Goal: Answer question/provide support: Share knowledge or assist other users

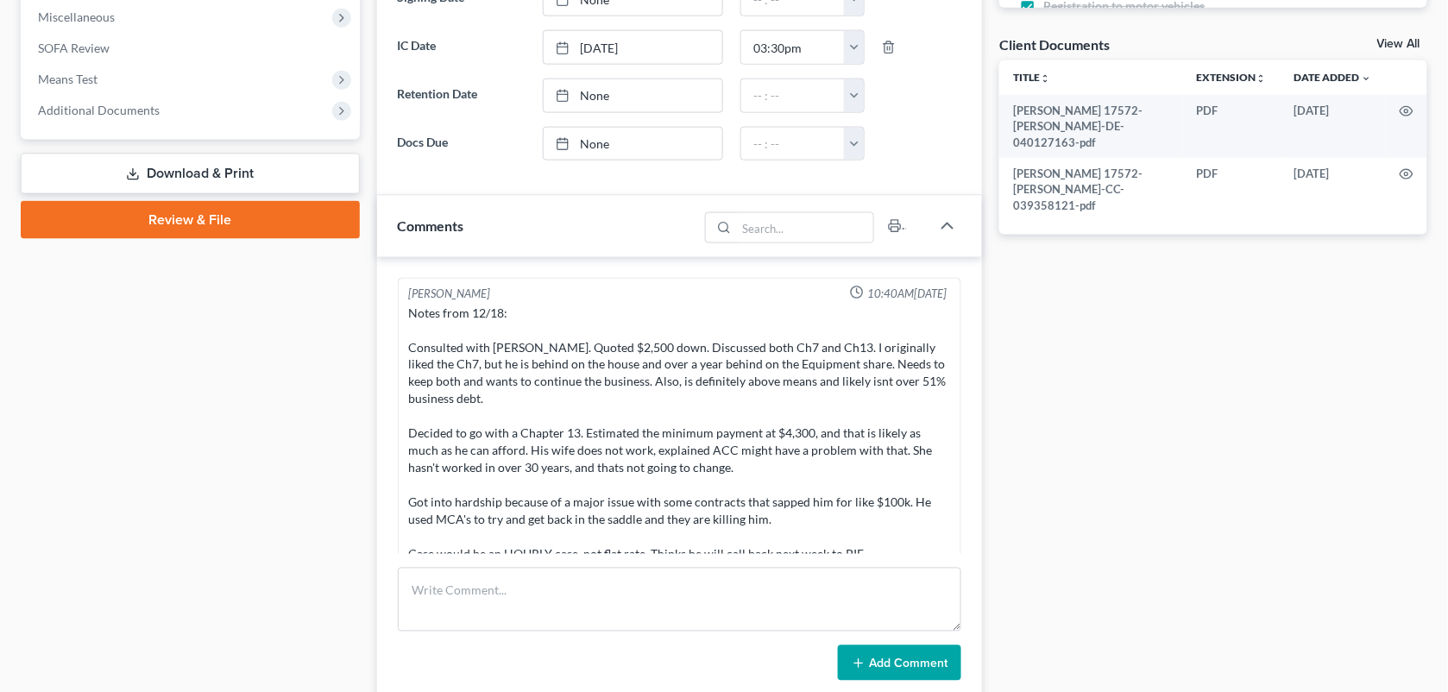
scroll to position [8966, 0]
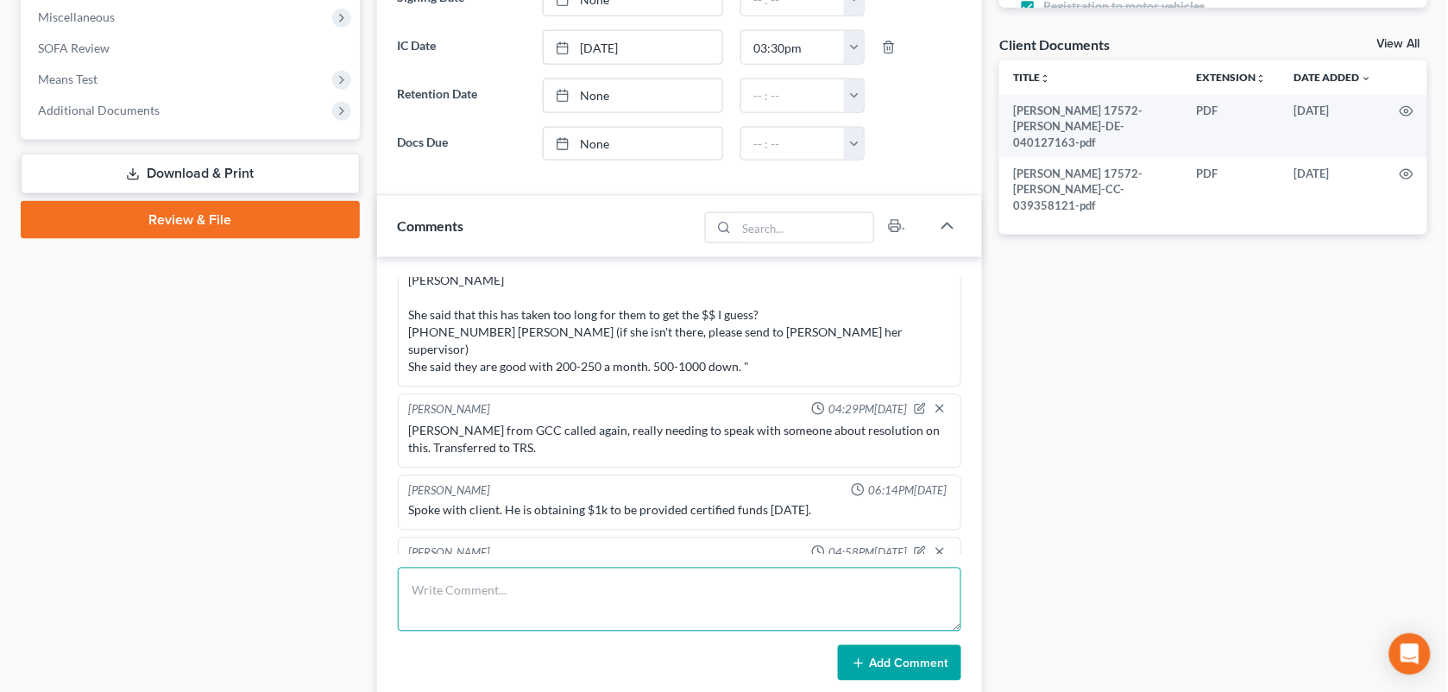
click at [643, 622] on textarea at bounding box center [680, 600] width 564 height 64
type textarea "Second course certificate and the payment"
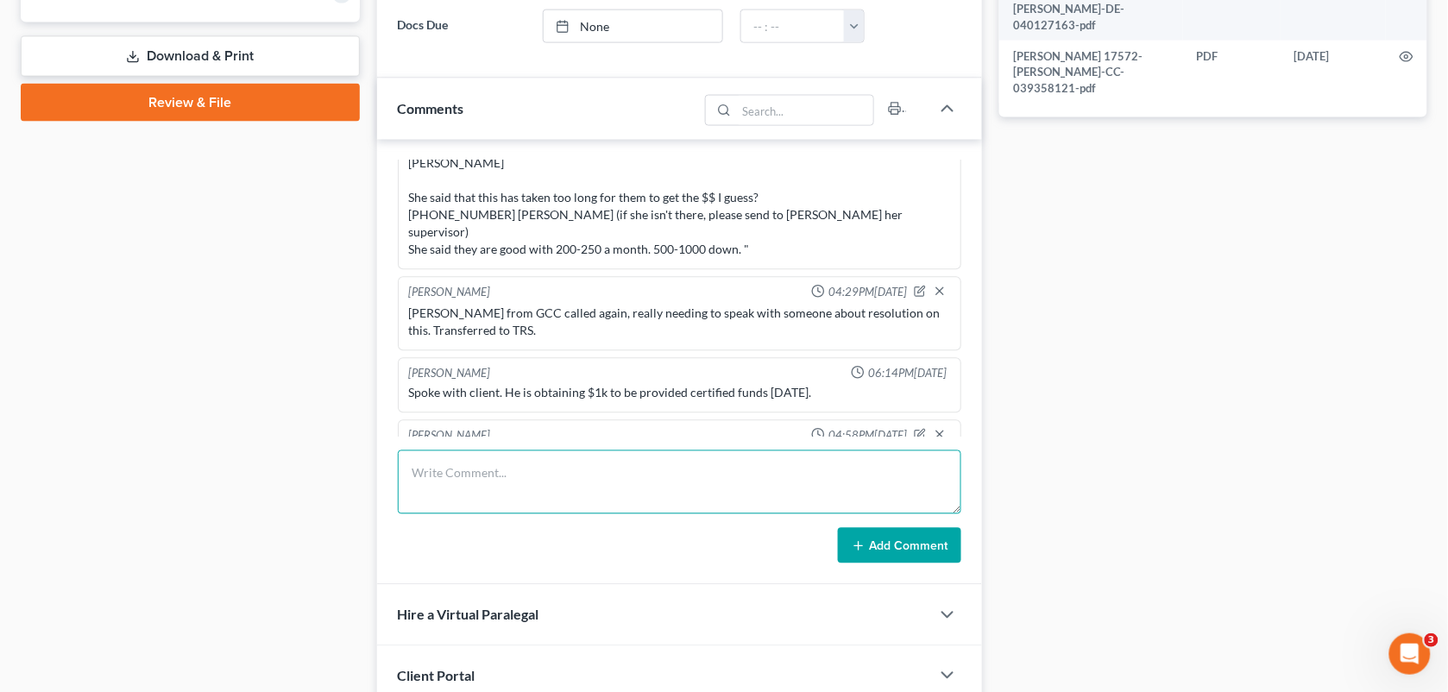
scroll to position [740, 0]
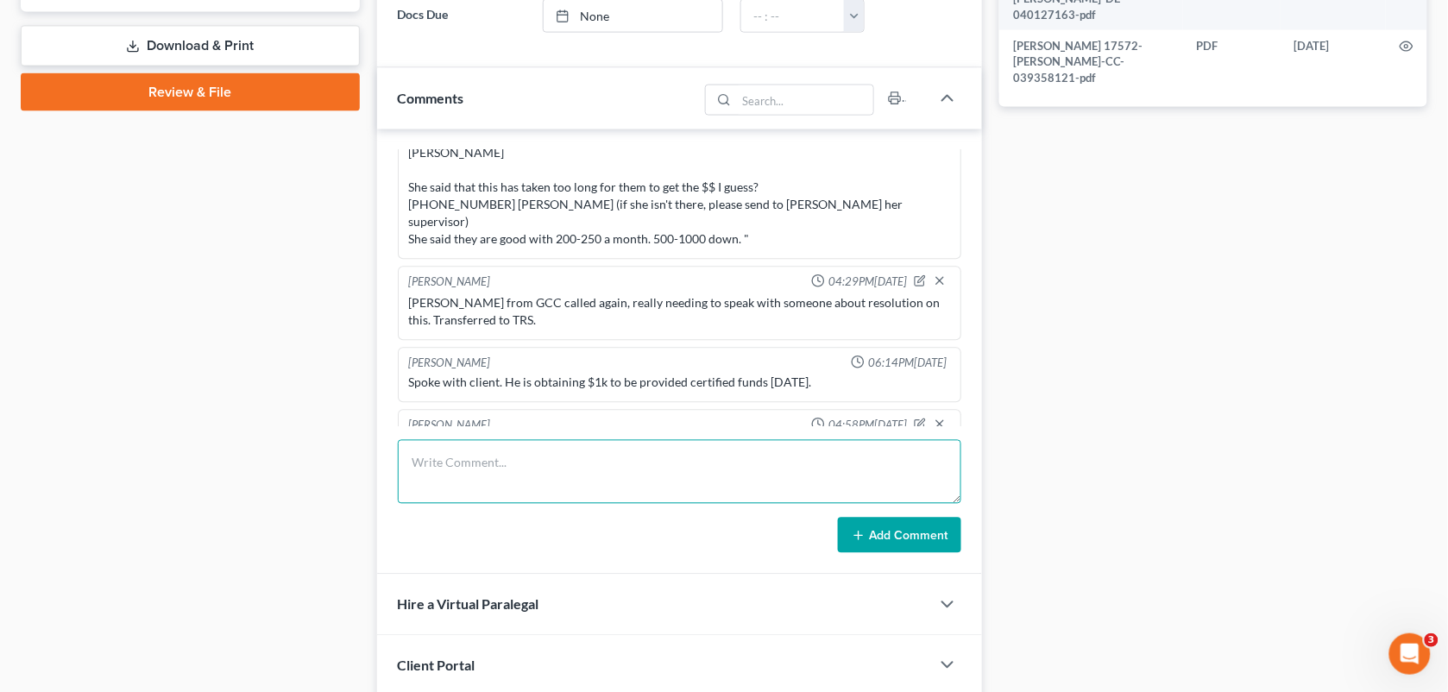
click at [821, 500] on textarea at bounding box center [680, 472] width 564 height 64
type textarea "R"
type textarea "Course certificate was sent a week ago in docs. Sent to TRS in a task message."
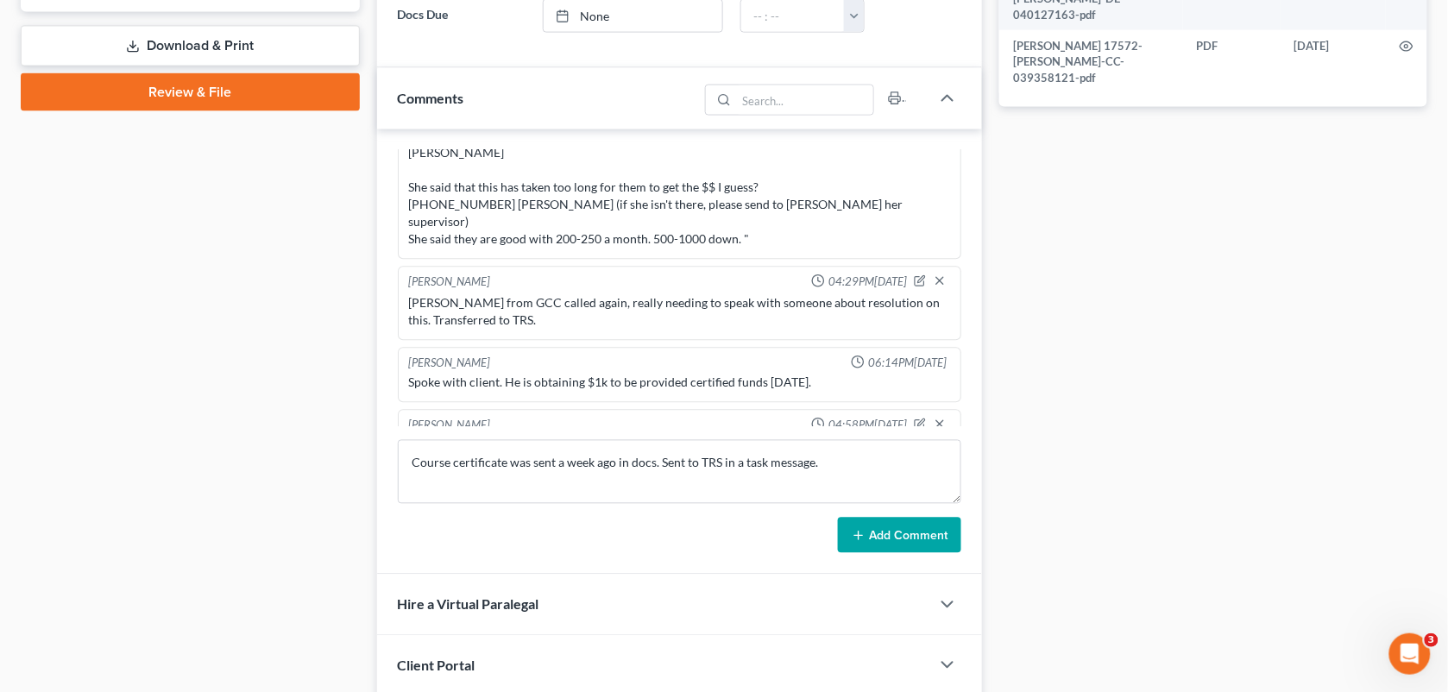
click at [874, 532] on button "Add Comment" at bounding box center [899, 536] width 123 height 36
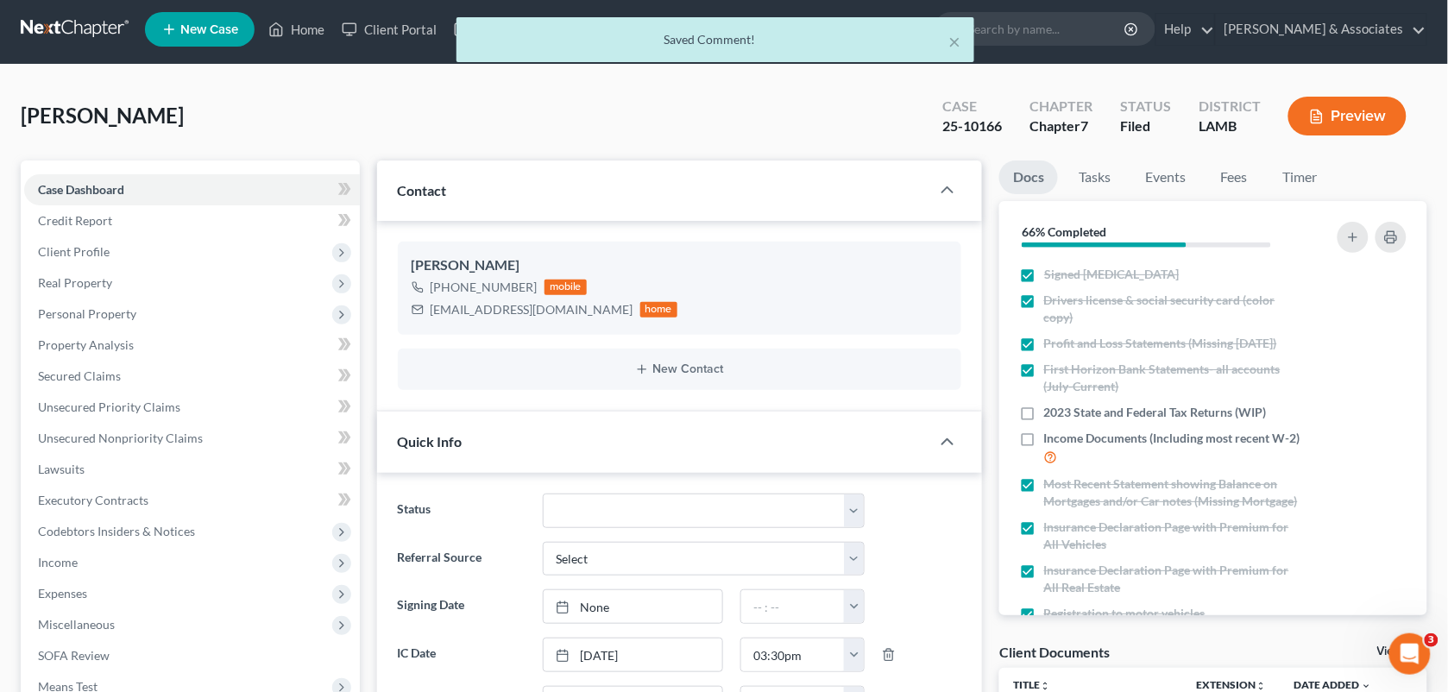
scroll to position [0, 0]
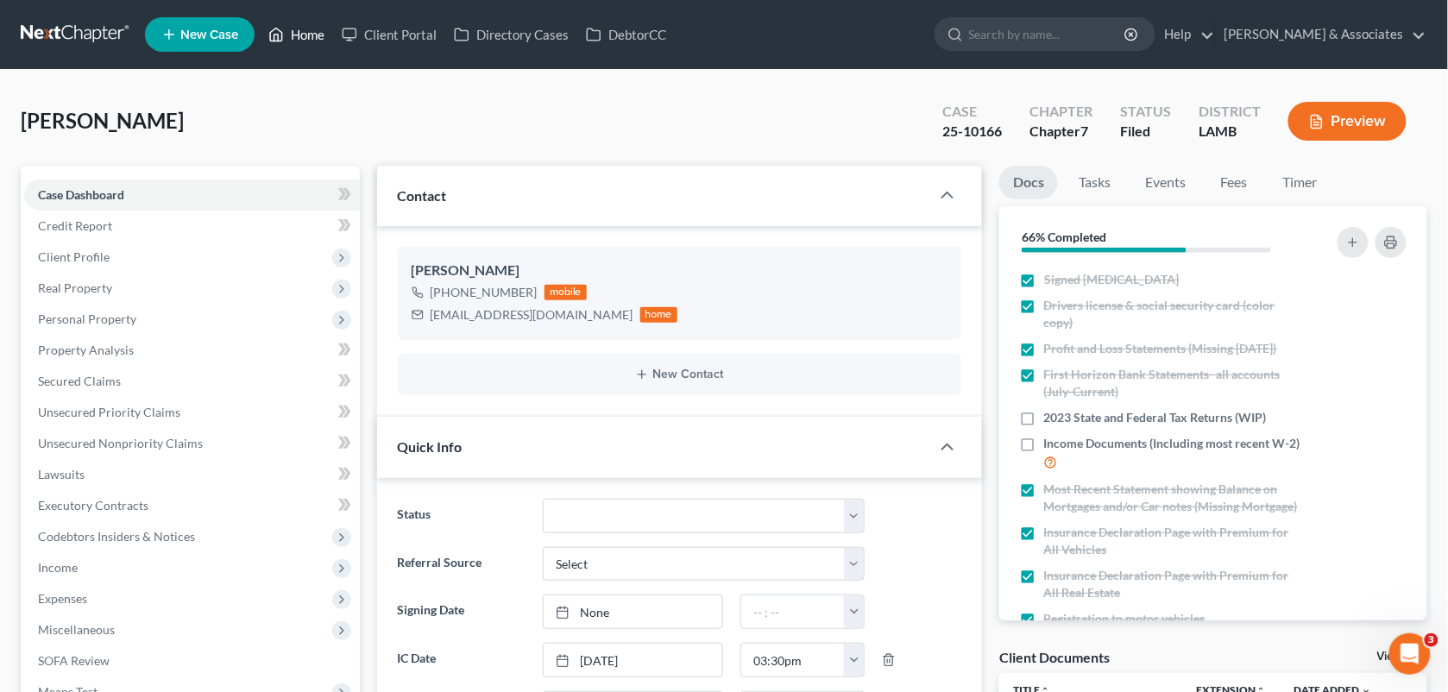
click at [324, 35] on link "Home" at bounding box center [296, 34] width 73 height 31
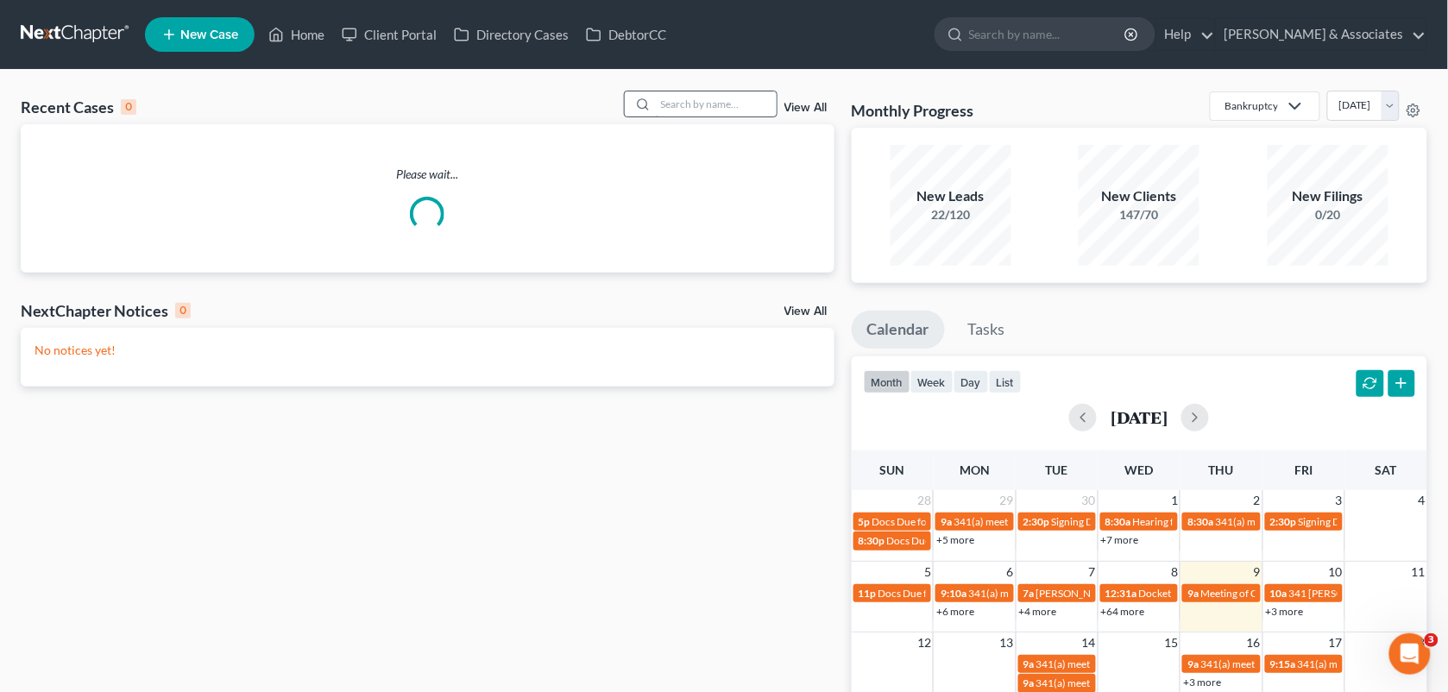
click at [697, 106] on input "search" at bounding box center [716, 103] width 121 height 25
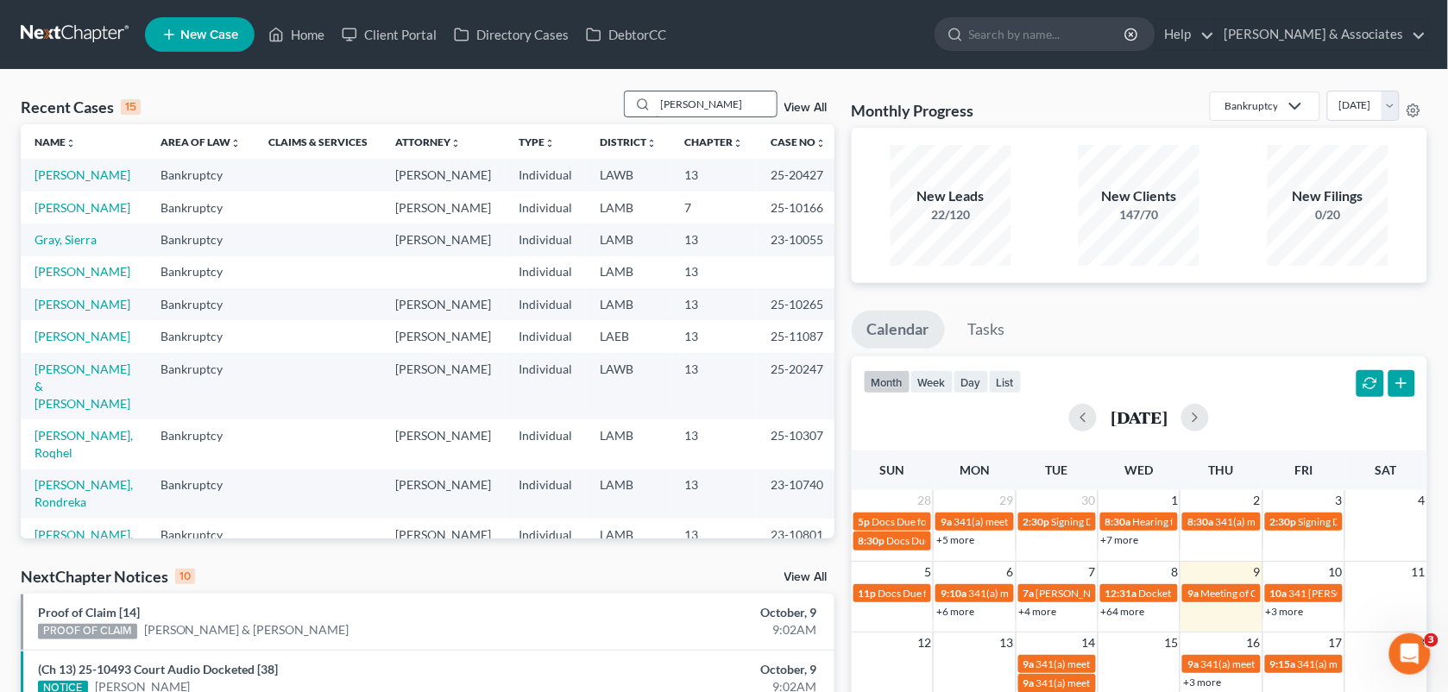
type input "[PERSON_NAME]"
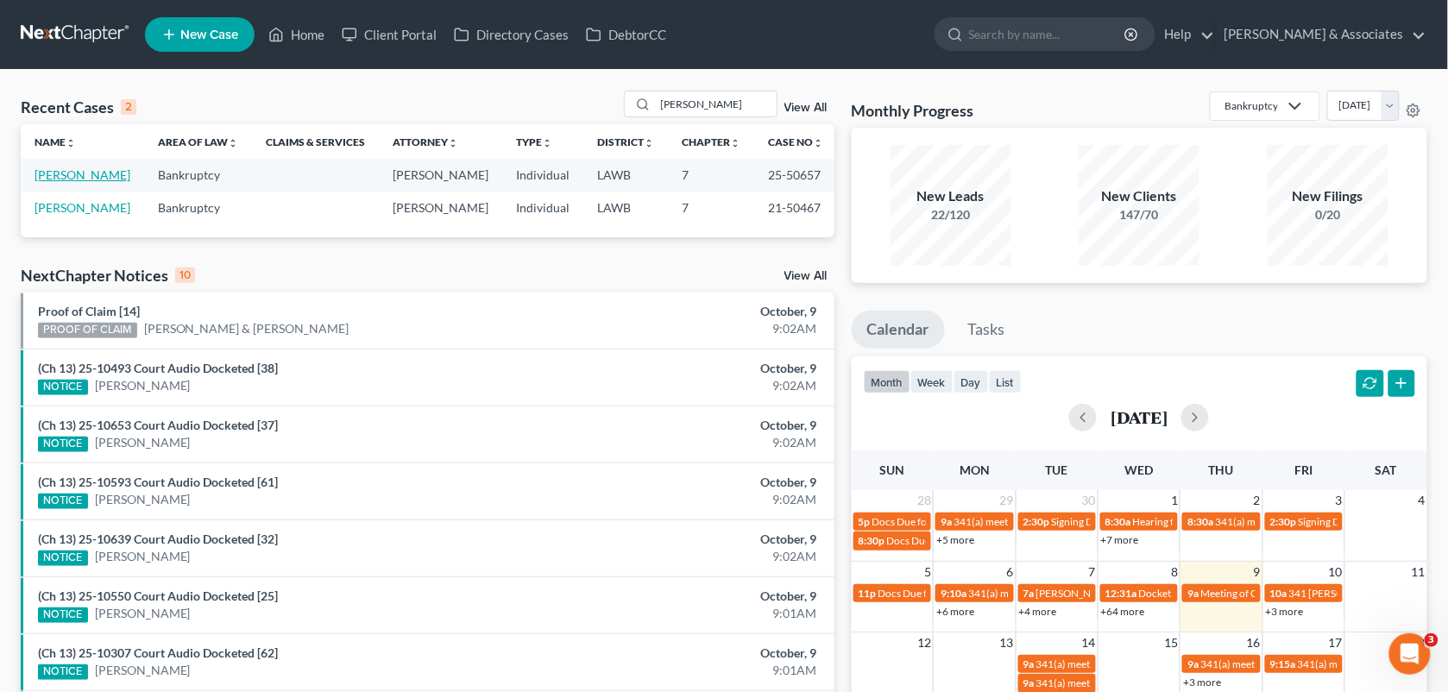
click at [69, 178] on link "[PERSON_NAME]" at bounding box center [83, 174] width 96 height 15
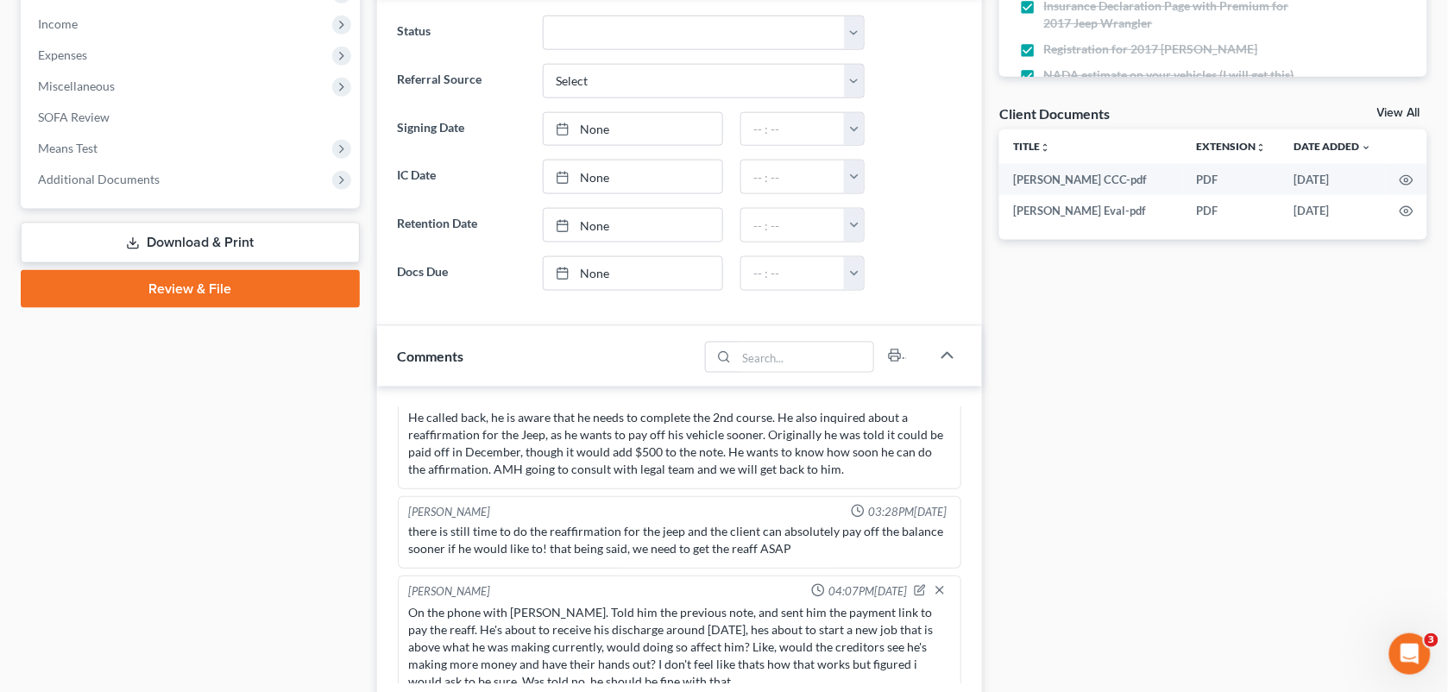
scroll to position [1006, 0]
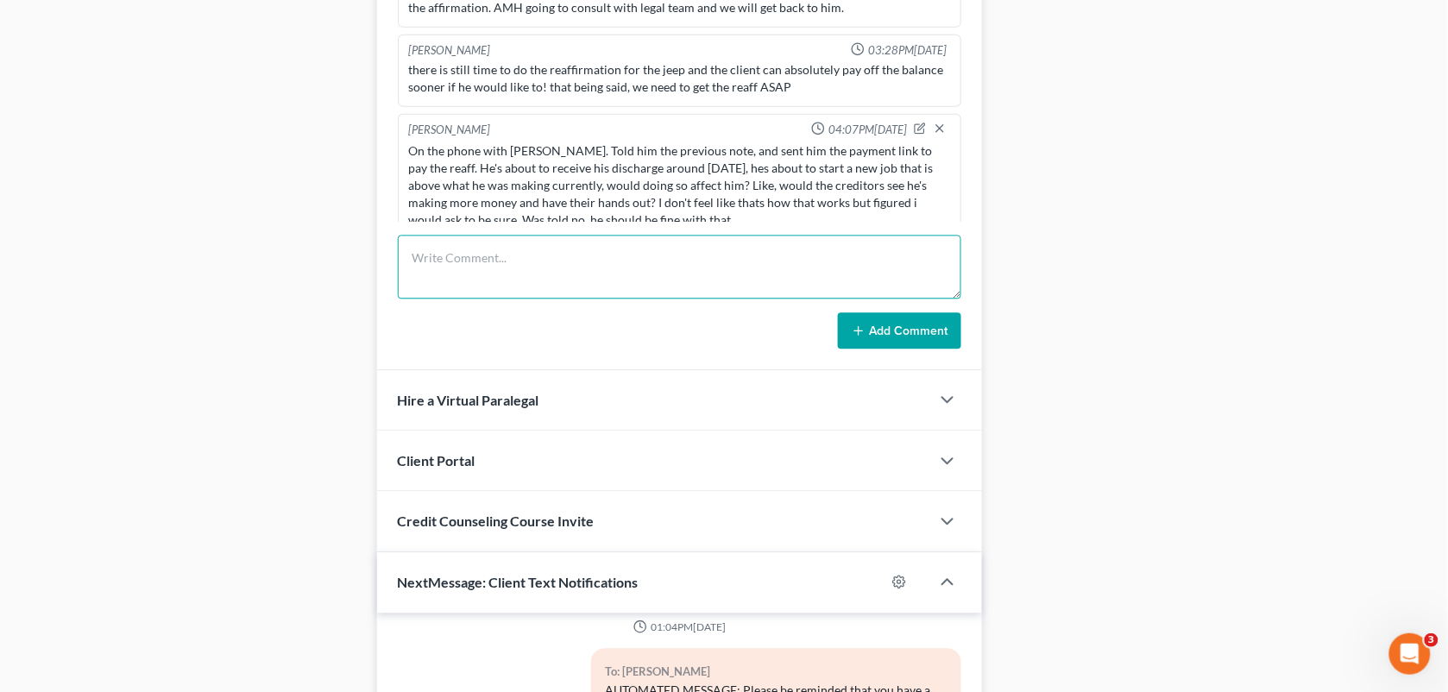
click at [697, 291] on textarea at bounding box center [680, 267] width 564 height 64
type textarea "C"
click at [554, 265] on textarea "Received course certificate and payment for reaff." at bounding box center [680, 267] width 564 height 64
type textarea "Received course certificate (sent to TRS in support chat) and payment for reaff…"
click at [877, 338] on button "Add Comment" at bounding box center [899, 330] width 123 height 36
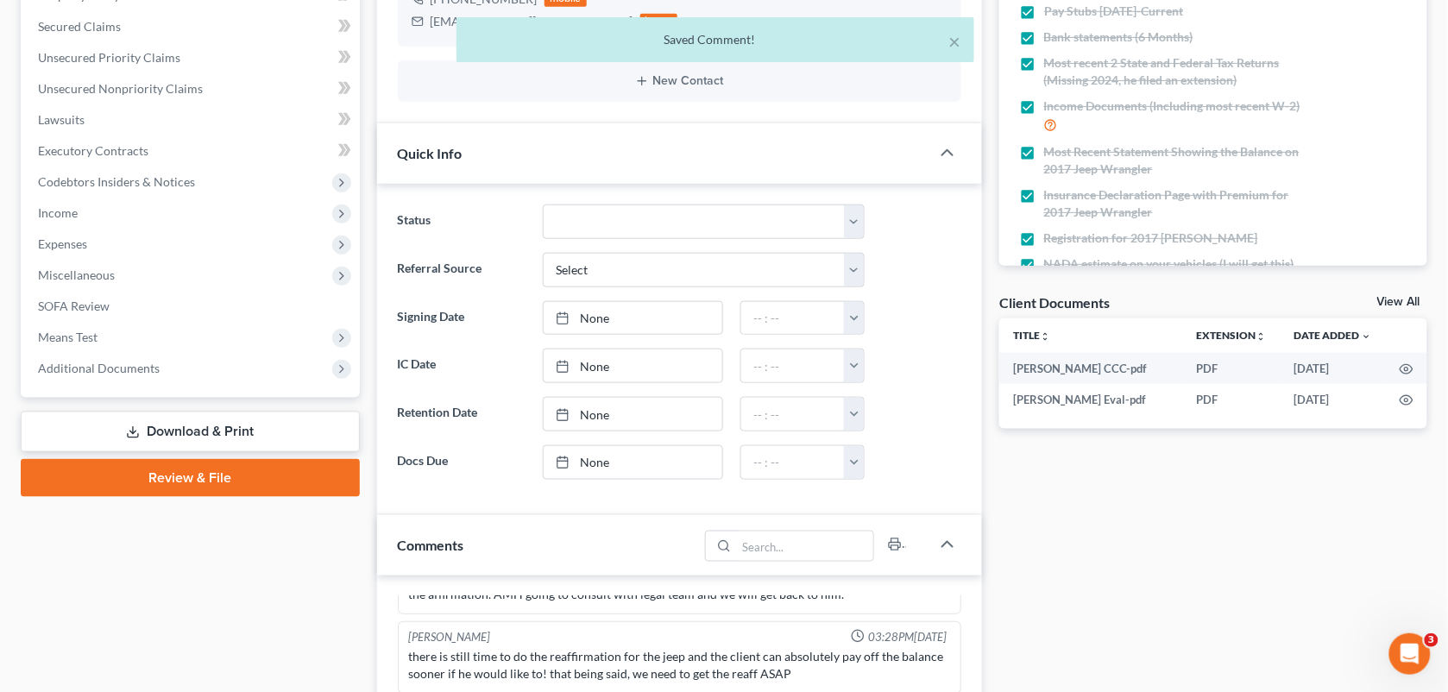
scroll to position [0, 0]
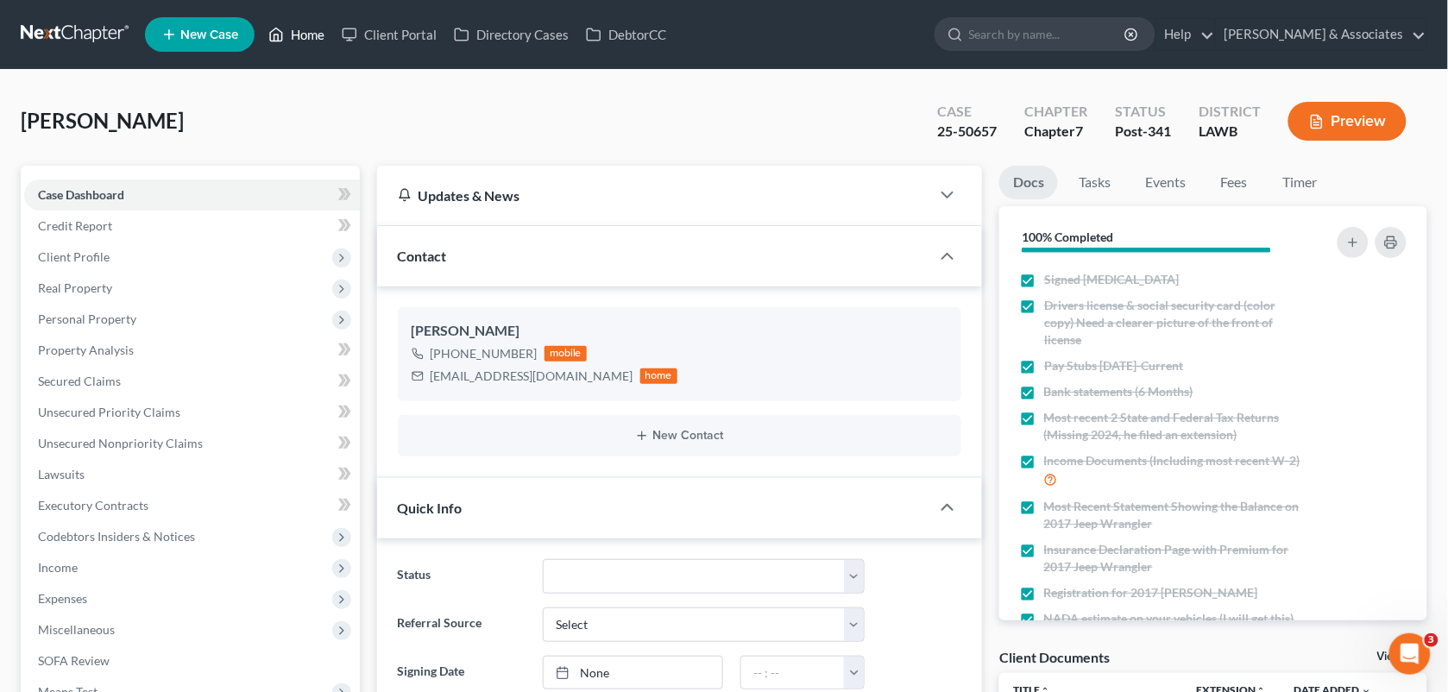
click at [284, 31] on icon at bounding box center [276, 34] width 16 height 21
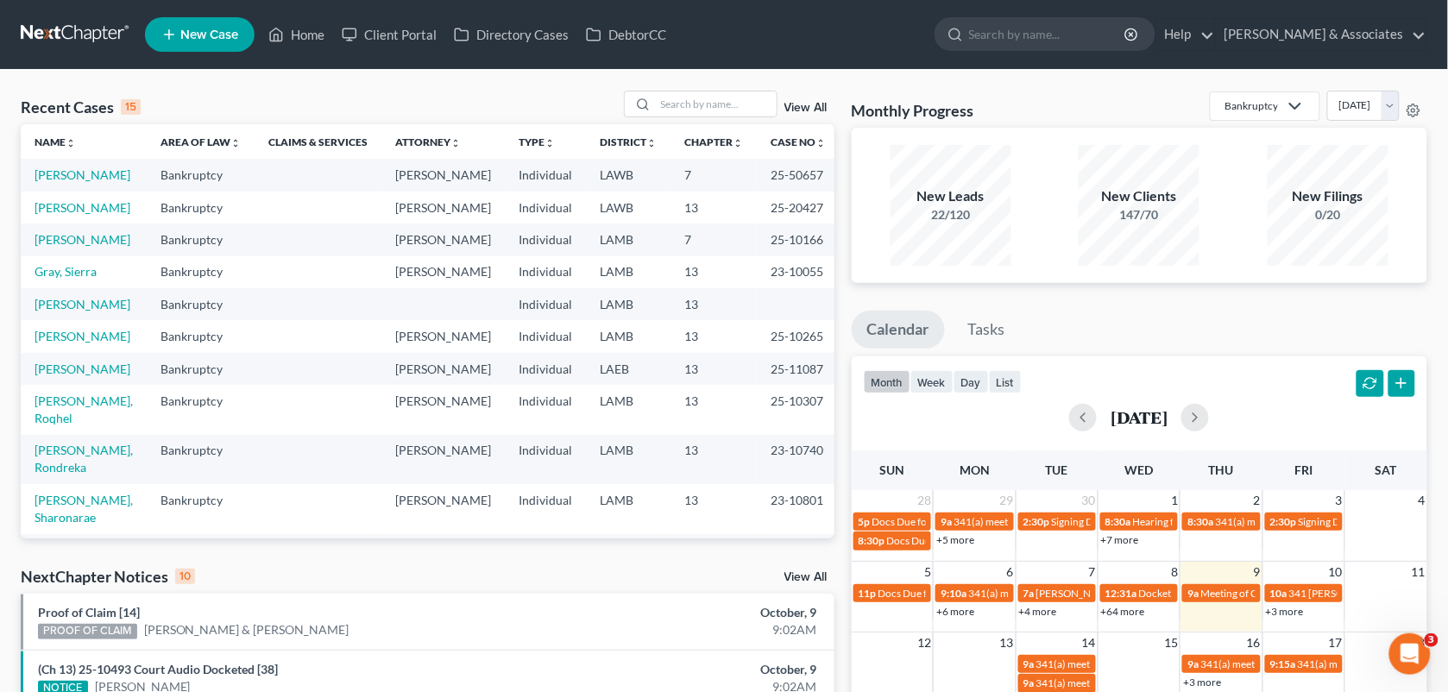
click at [682, 85] on div "Recent Cases 15 View All Name unfold_more expand_more expand_less Area of Law u…" at bounding box center [724, 640] width 1448 height 1141
click at [680, 100] on input "search" at bounding box center [716, 103] width 121 height 25
type input "[PERSON_NAME]"
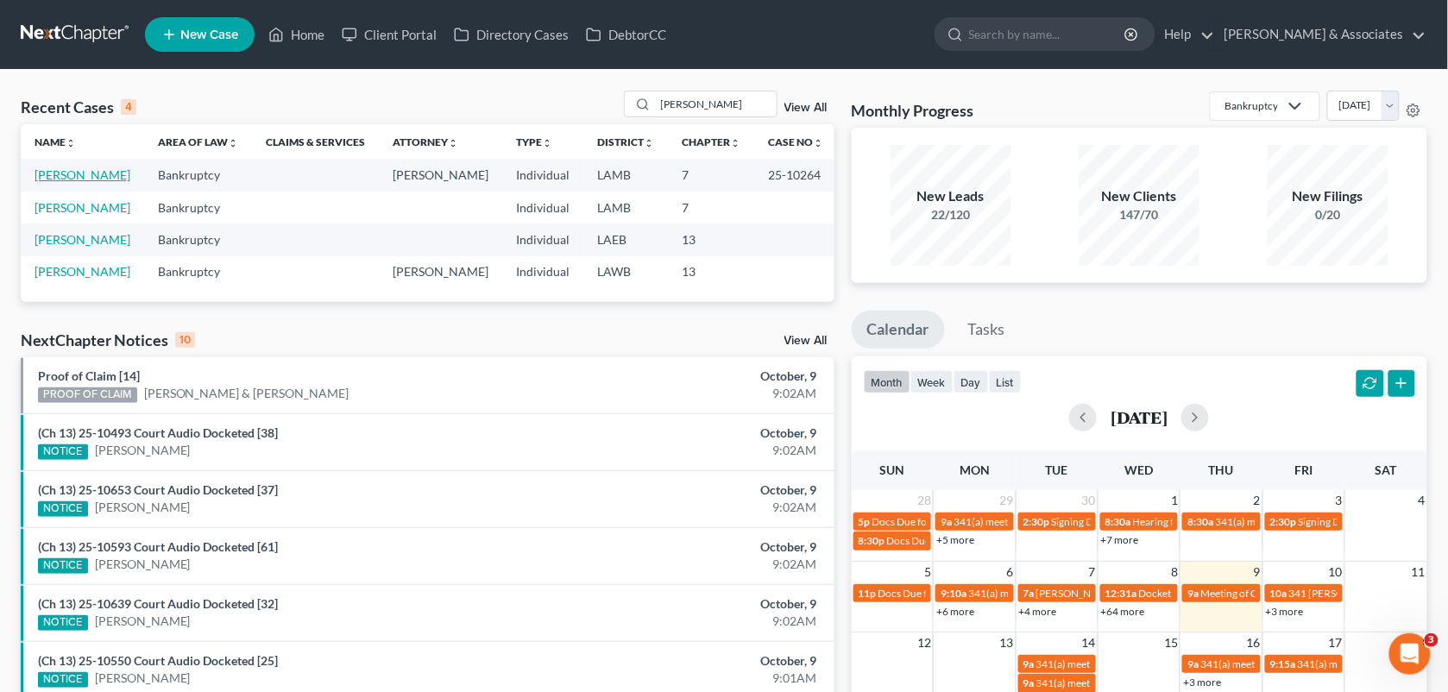
click at [67, 181] on link "[PERSON_NAME]" at bounding box center [83, 174] width 96 height 15
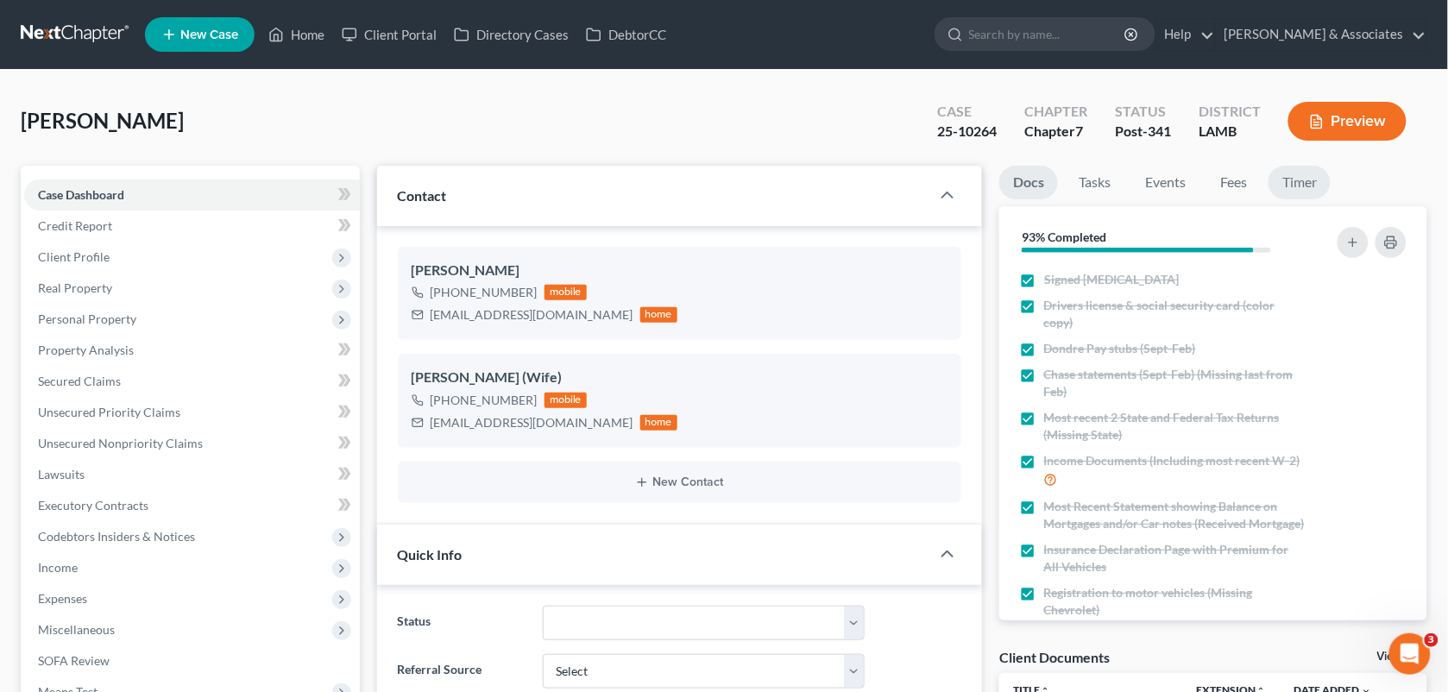
scroll to position [473, 0]
click at [1230, 187] on link "Fees" at bounding box center [1233, 183] width 55 height 34
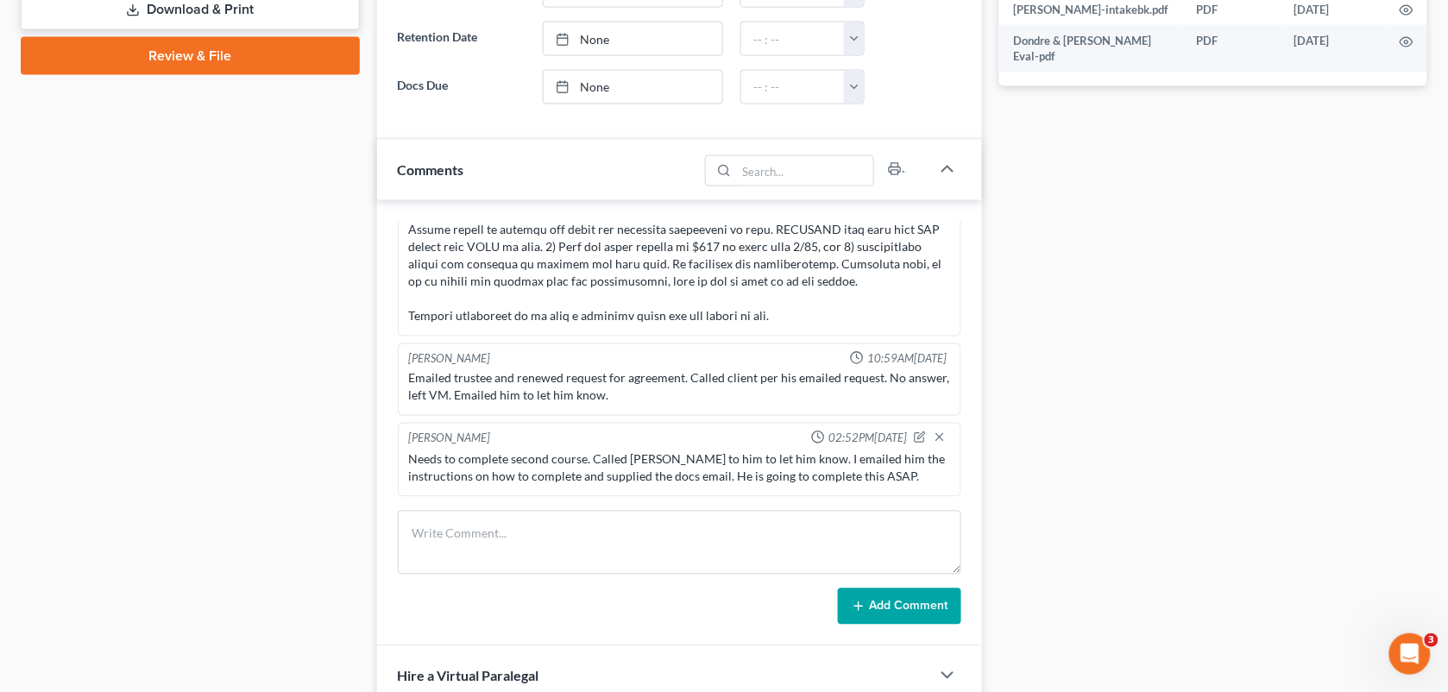
scroll to position [817, 0]
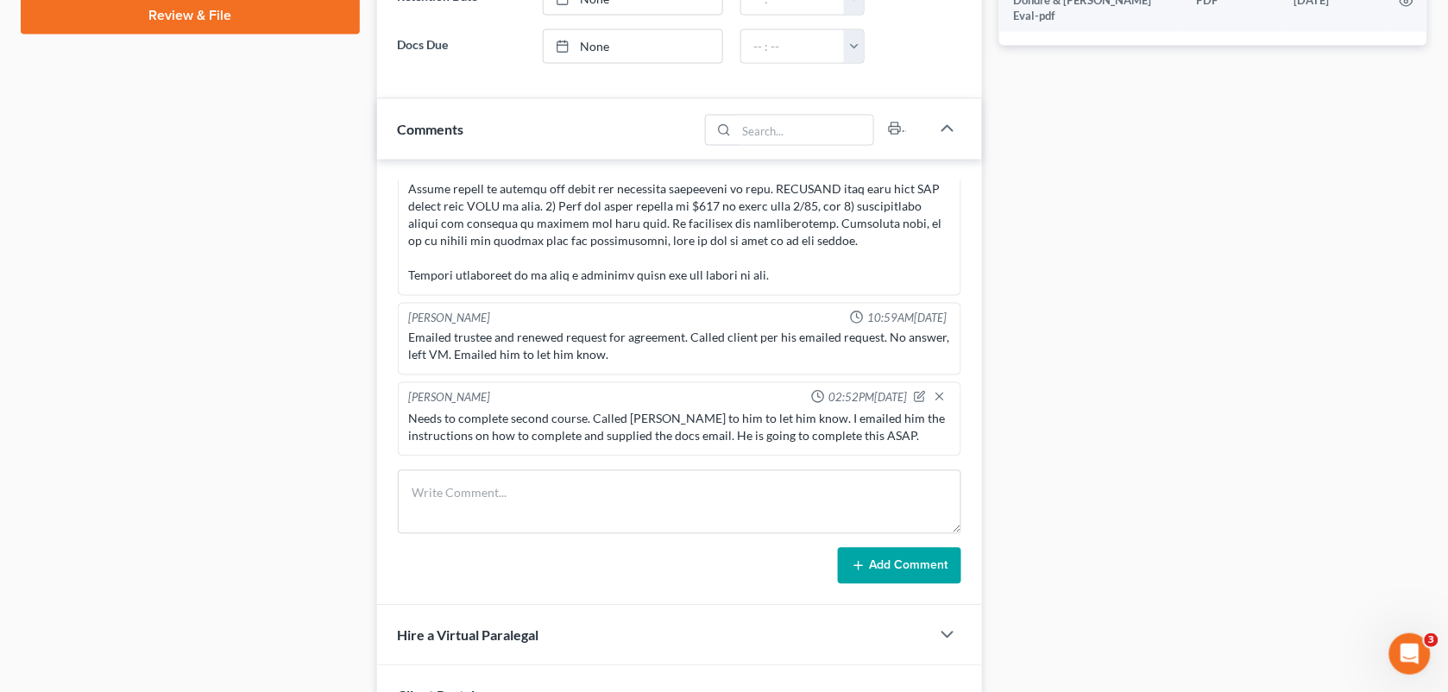
click at [1114, 334] on div "Docs Tasks Events Fees Timer 93% Completed Nothing here yet! Signed [MEDICAL_DA…" at bounding box center [1213, 337] width 445 height 1977
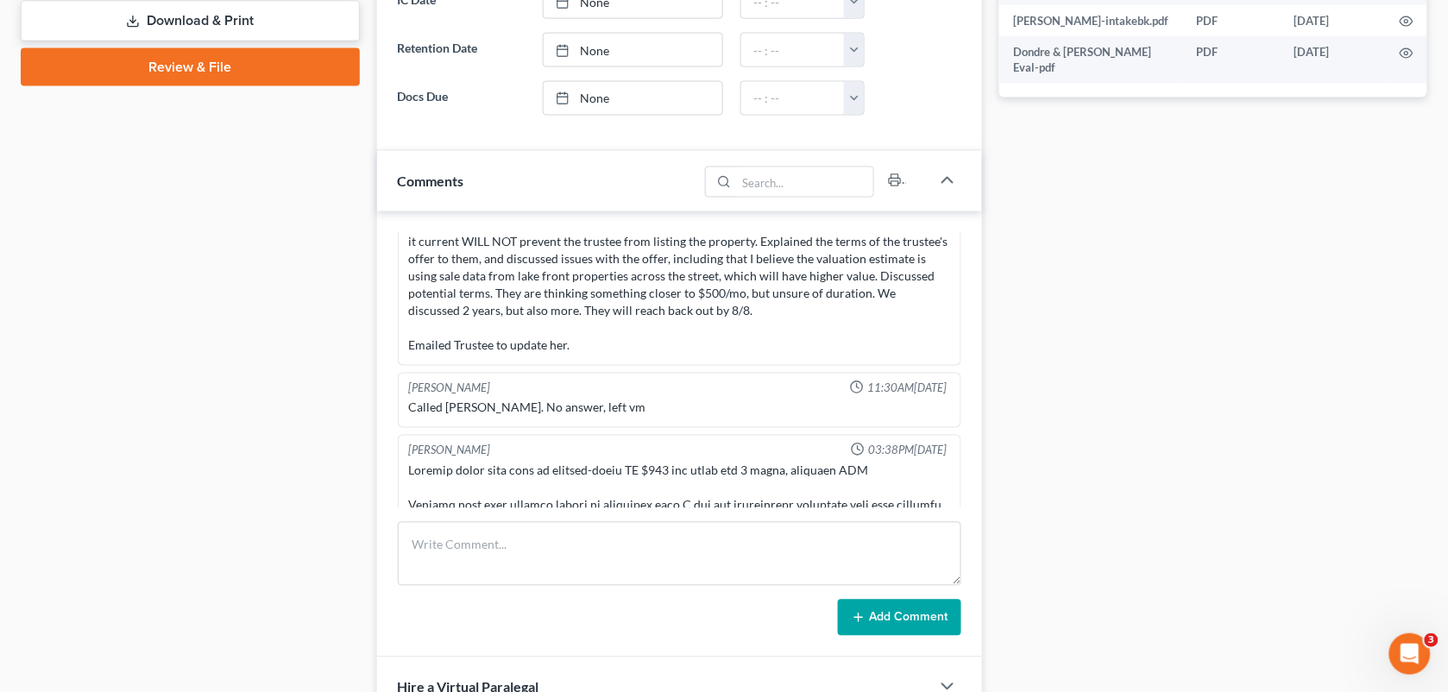
scroll to position [6420, 0]
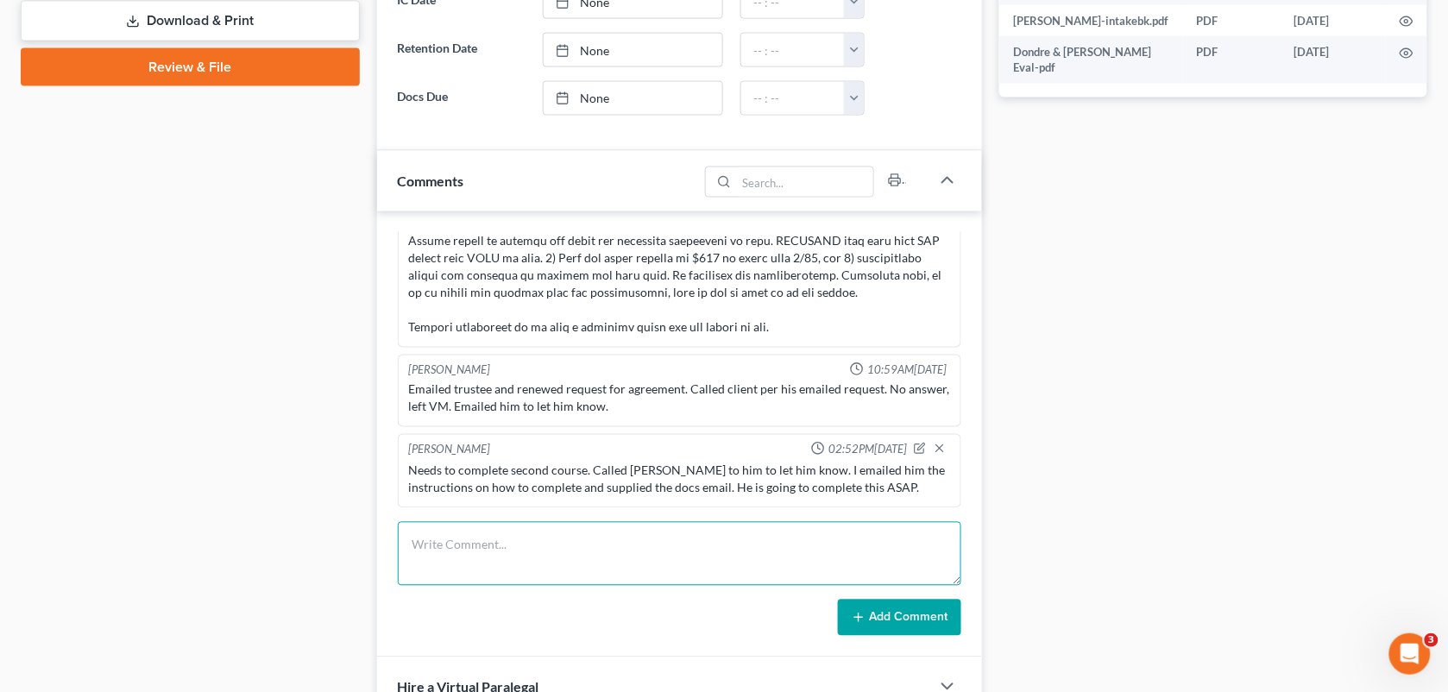
click at [732, 555] on textarea at bounding box center [680, 554] width 564 height 64
click at [732, 555] on textarea "He emailed saying he needs the attorney code. I emailed backto letting him know…" at bounding box center [680, 554] width 564 height 64
click at [688, 565] on textarea "He emailed saying he needs the attorney code. I emailed back letting him know t…" at bounding box center [680, 554] width 564 height 64
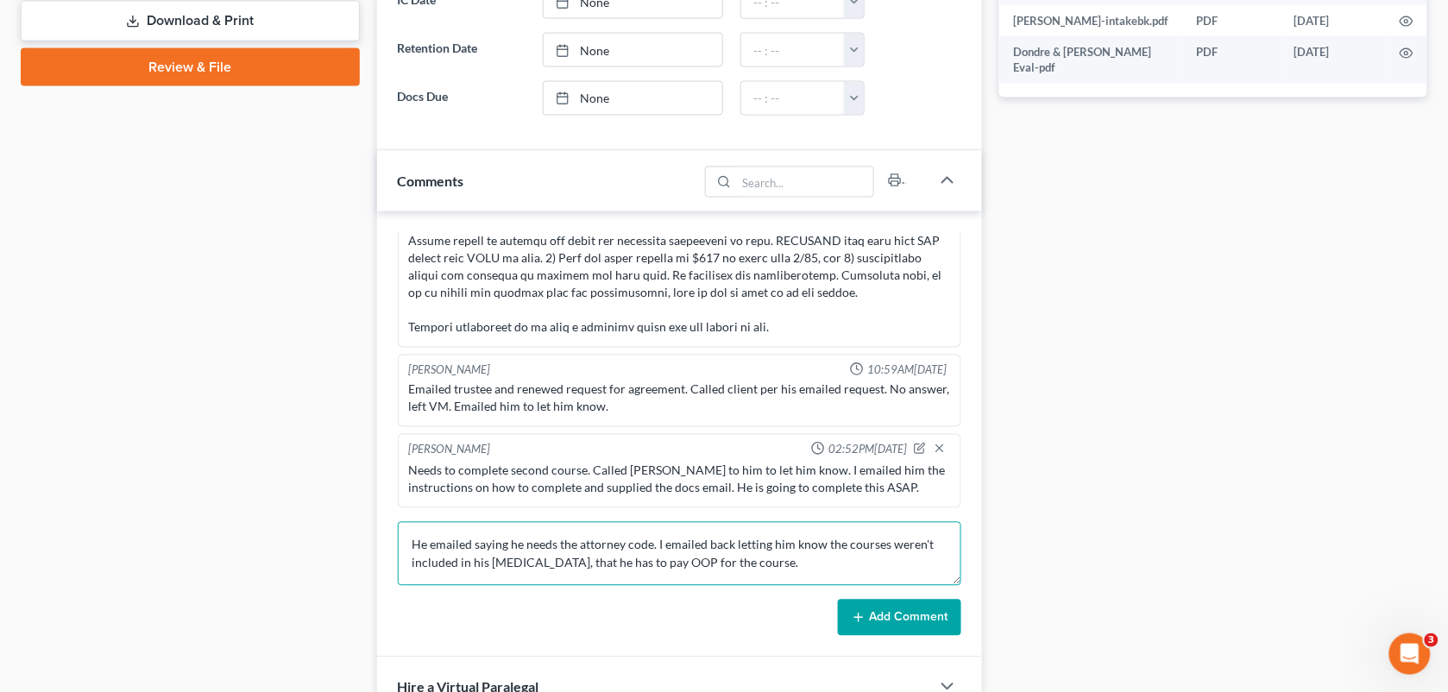
type textarea "He emailed saying he needs the attorney code. I emailed back letting him know t…"
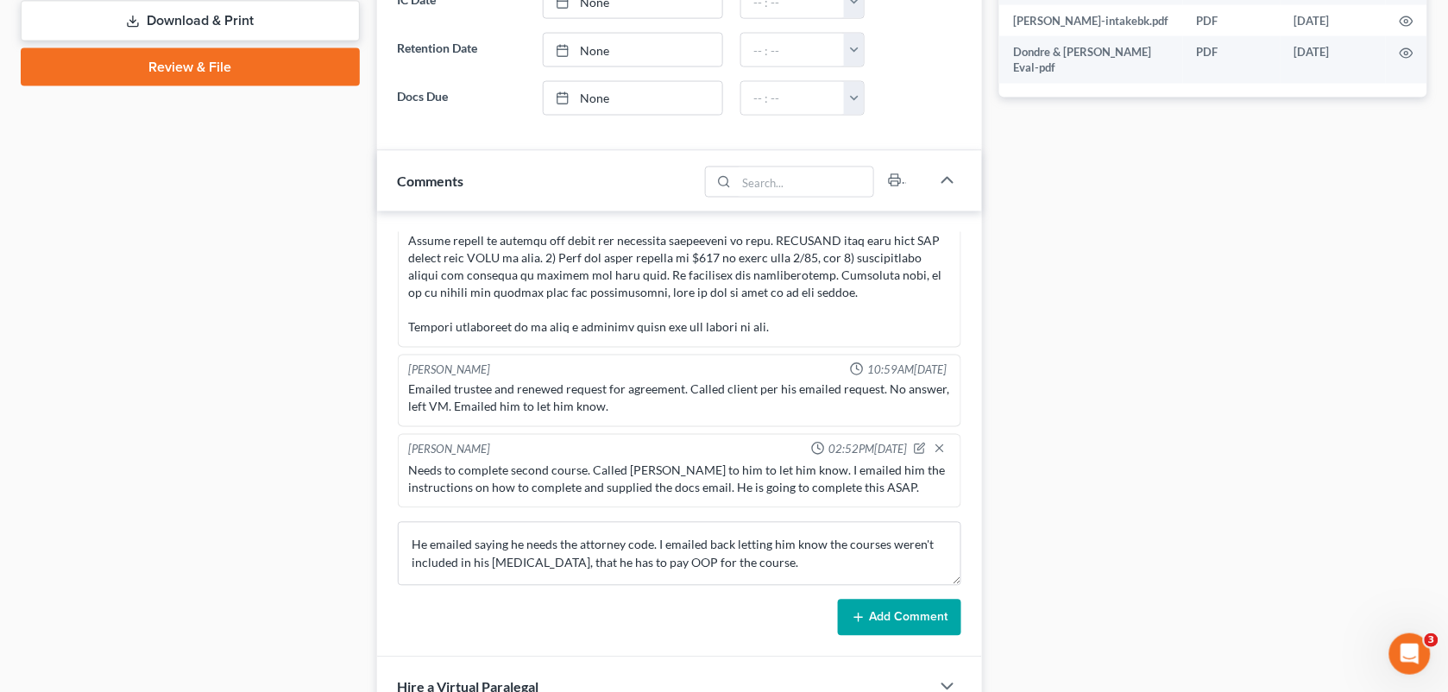
click at [886, 613] on button "Add Comment" at bounding box center [899, 618] width 123 height 36
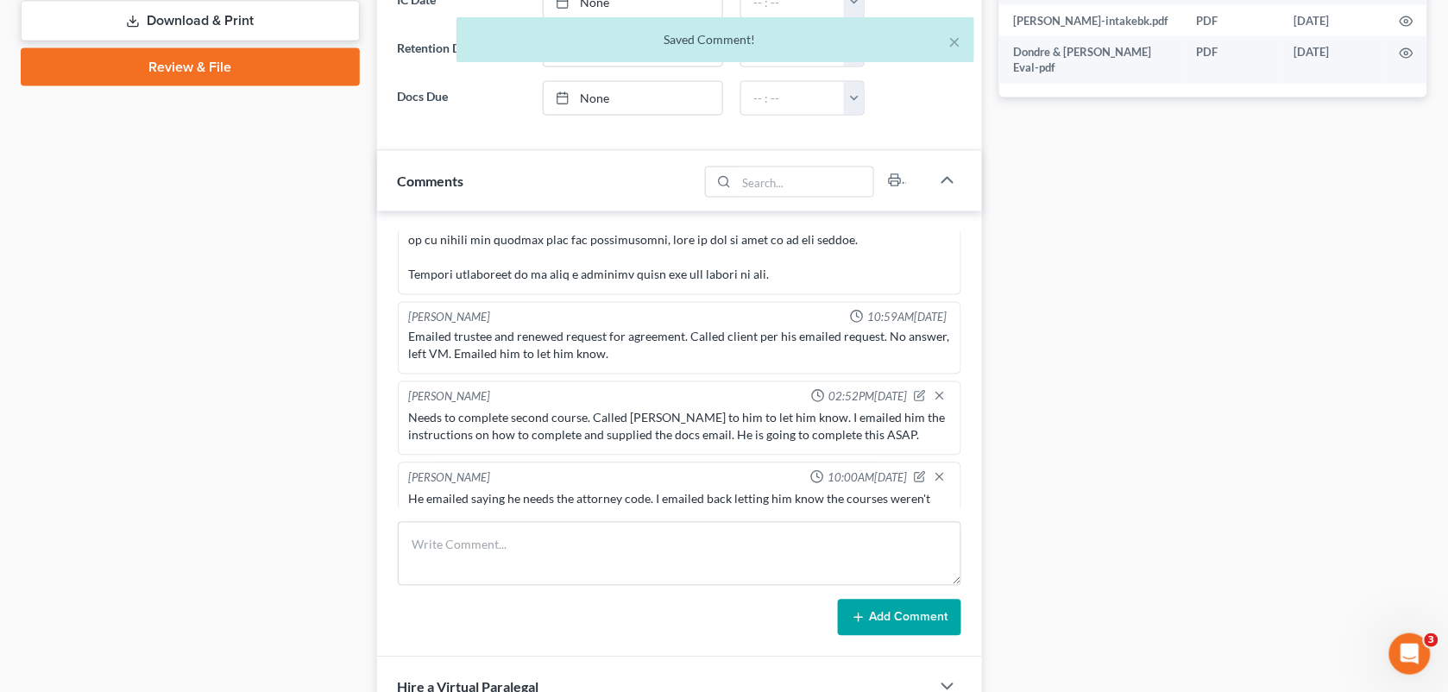
scroll to position [6502, 0]
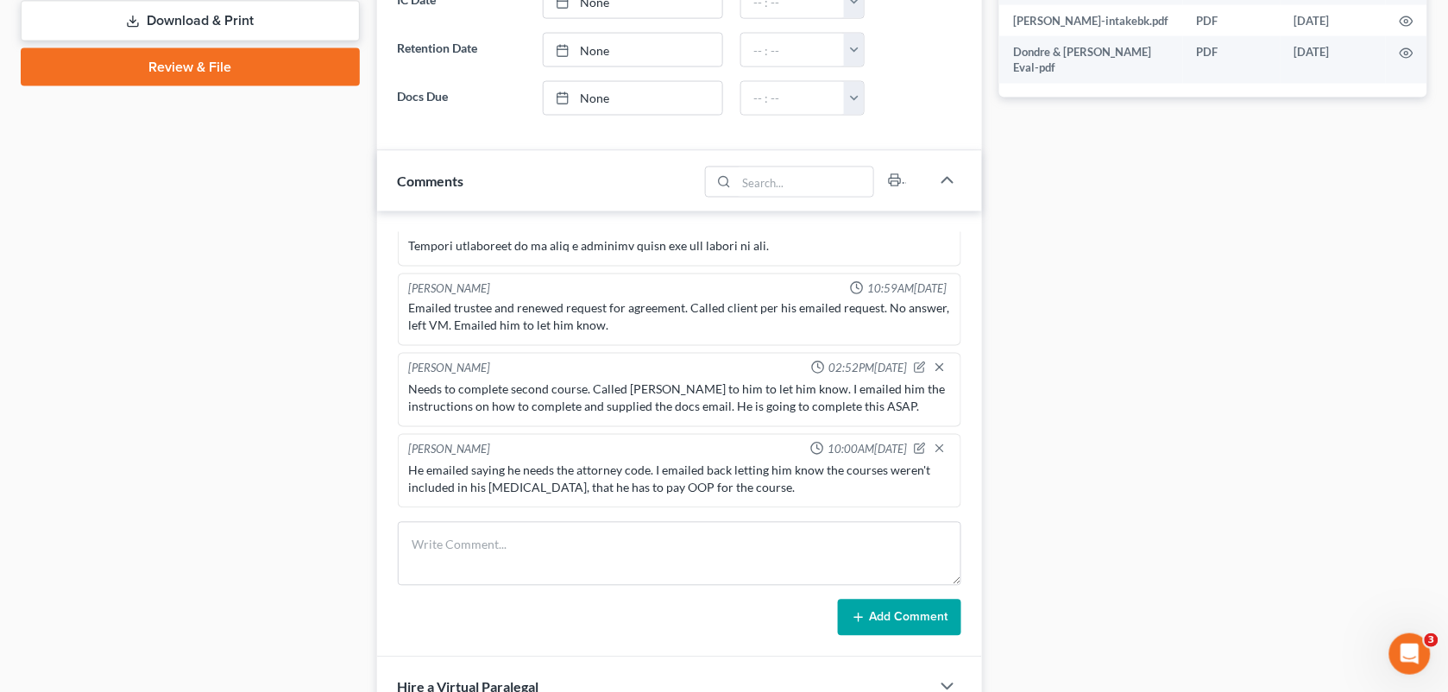
drag, startPoint x: 1441, startPoint y: 334, endPoint x: 1448, endPoint y: 205, distance: 128.8
click at [1448, 205] on html "Home New Case Client Portal Directory Cases DebtorCC [PERSON_NAME] & Associates…" at bounding box center [724, 339] width 1448 height 2208
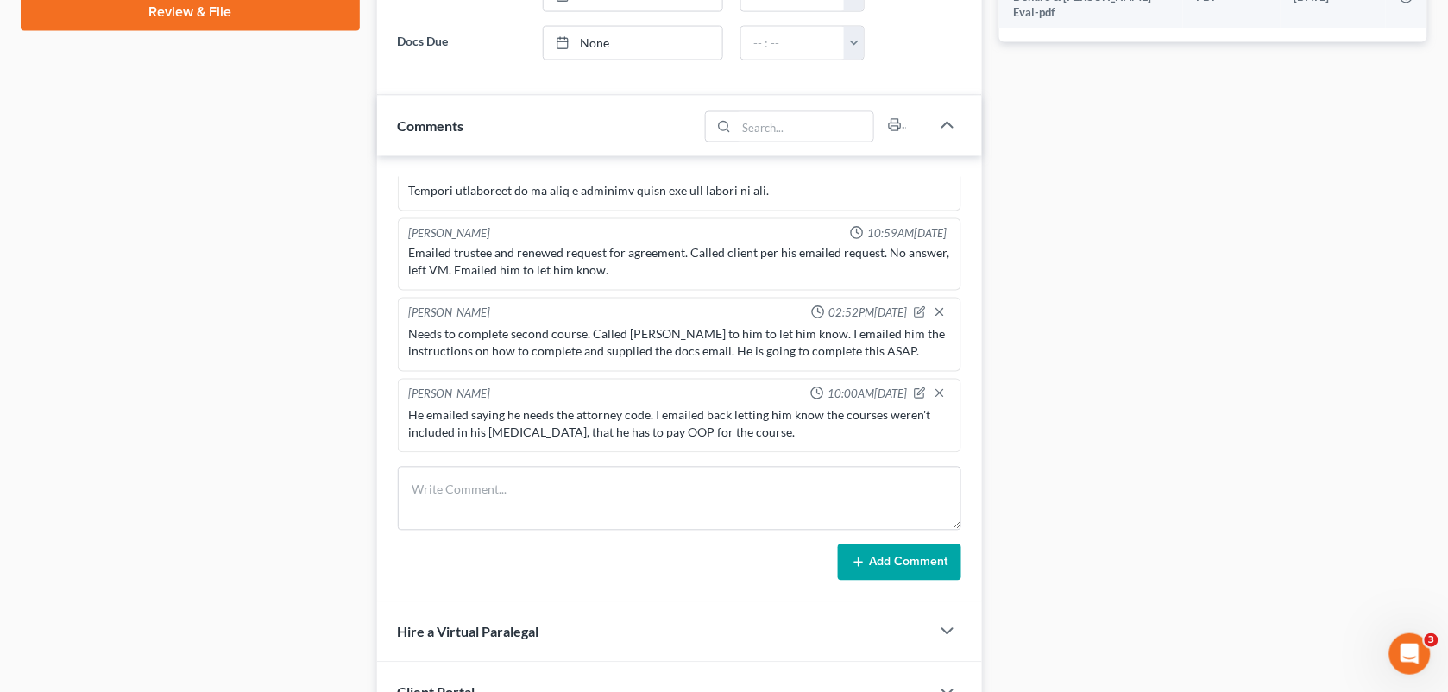
scroll to position [887, 0]
